Goal: Communication & Community: Connect with others

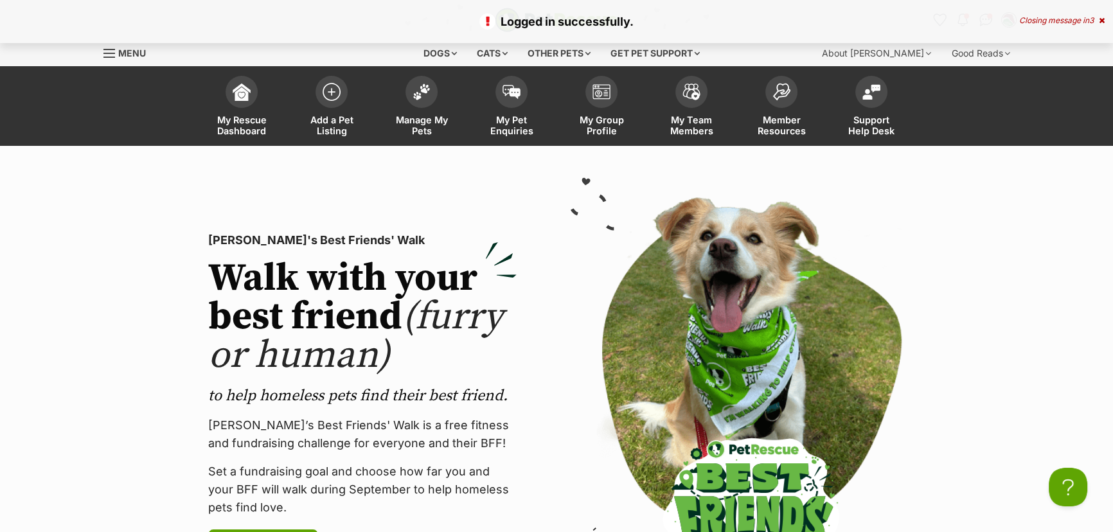
click at [1096, 19] on div "Closing message in 3" at bounding box center [1061, 20] width 85 height 9
click at [983, 17] on img "Conversations" at bounding box center [985, 20] width 17 height 17
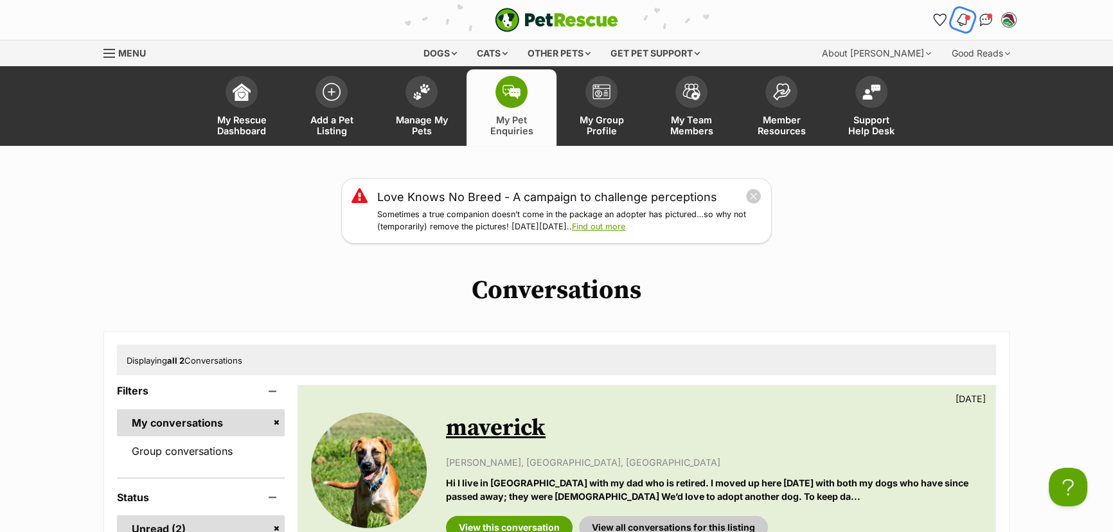
click at [955, 17] on button "Notifications" at bounding box center [962, 19] width 26 height 26
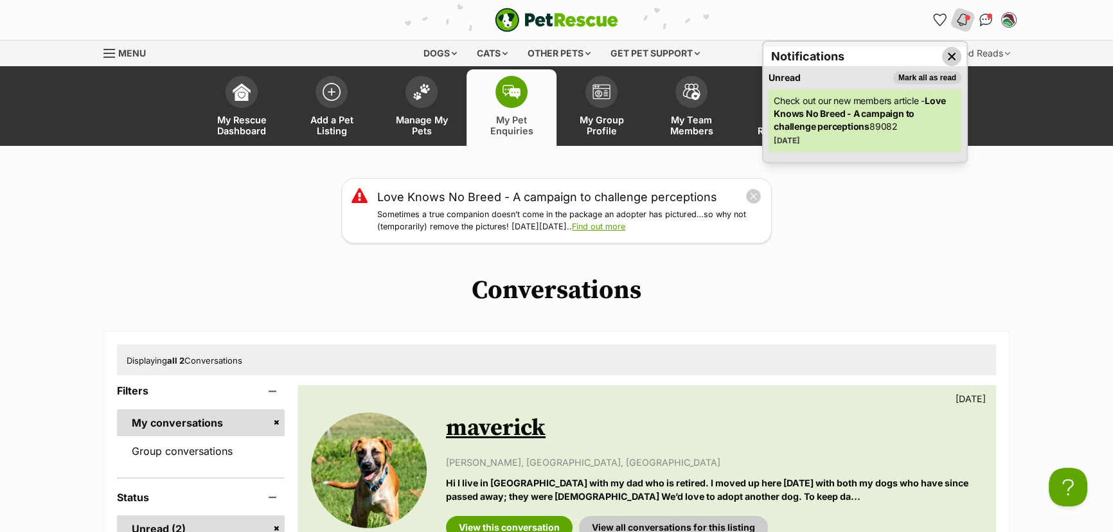
click at [953, 54] on img "Close dropdown" at bounding box center [951, 56] width 14 height 14
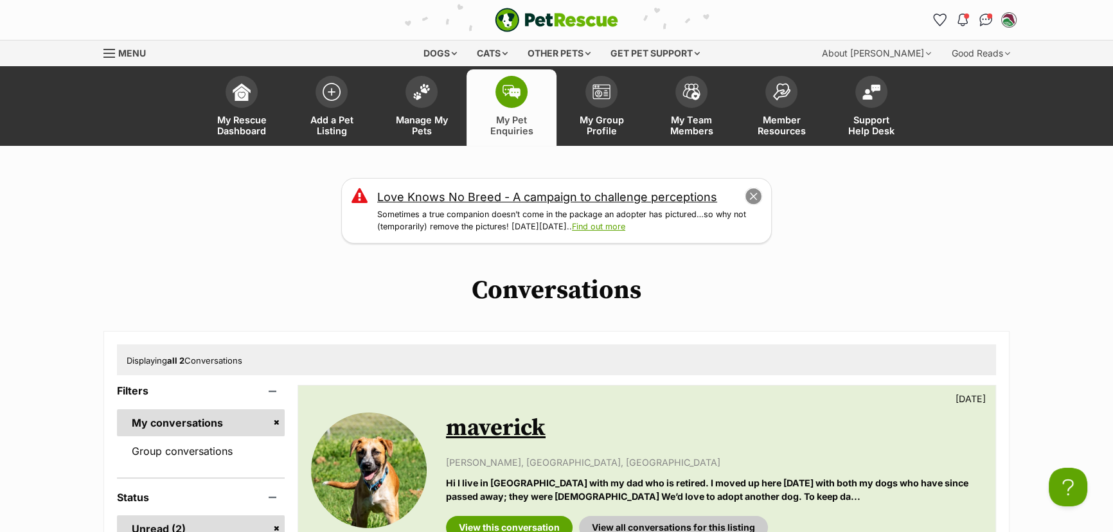
click at [752, 193] on button "close" at bounding box center [753, 197] width 18 height 18
